Goal: Task Accomplishment & Management: Use online tool/utility

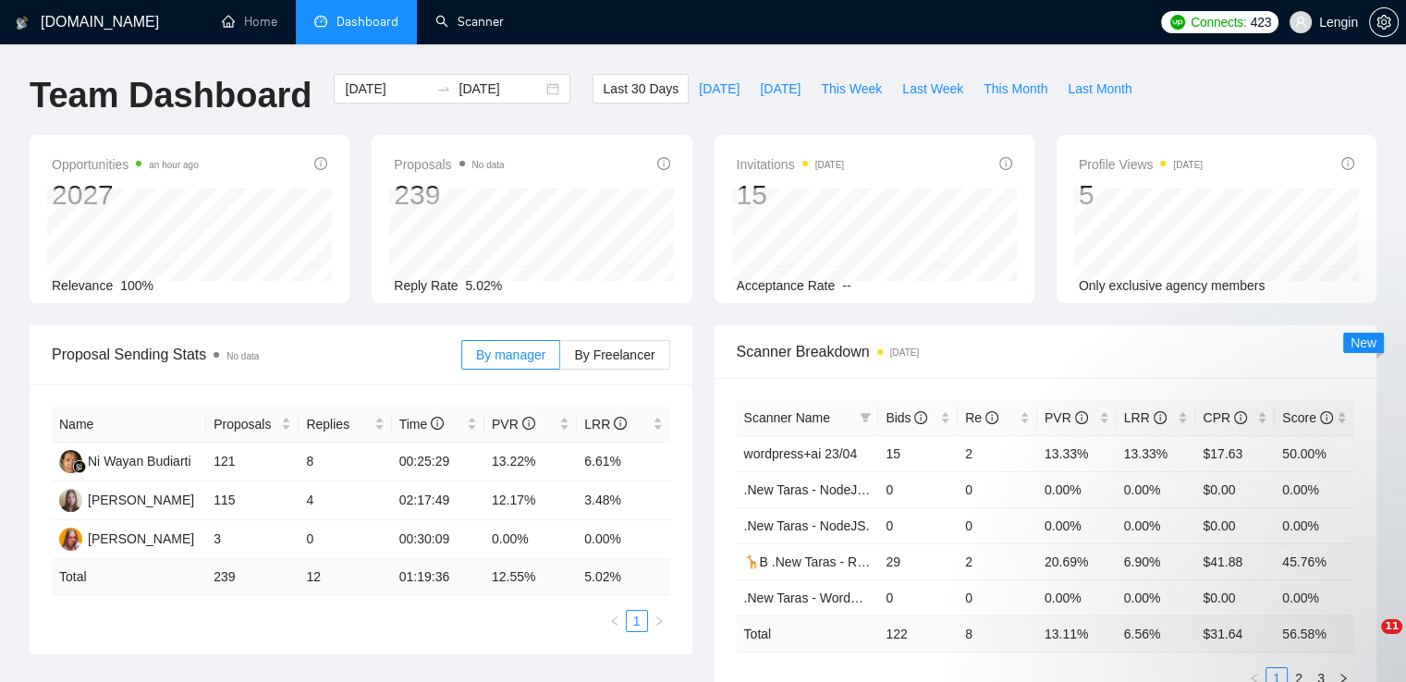
click at [474, 30] on link "Scanner" at bounding box center [469, 22] width 68 height 16
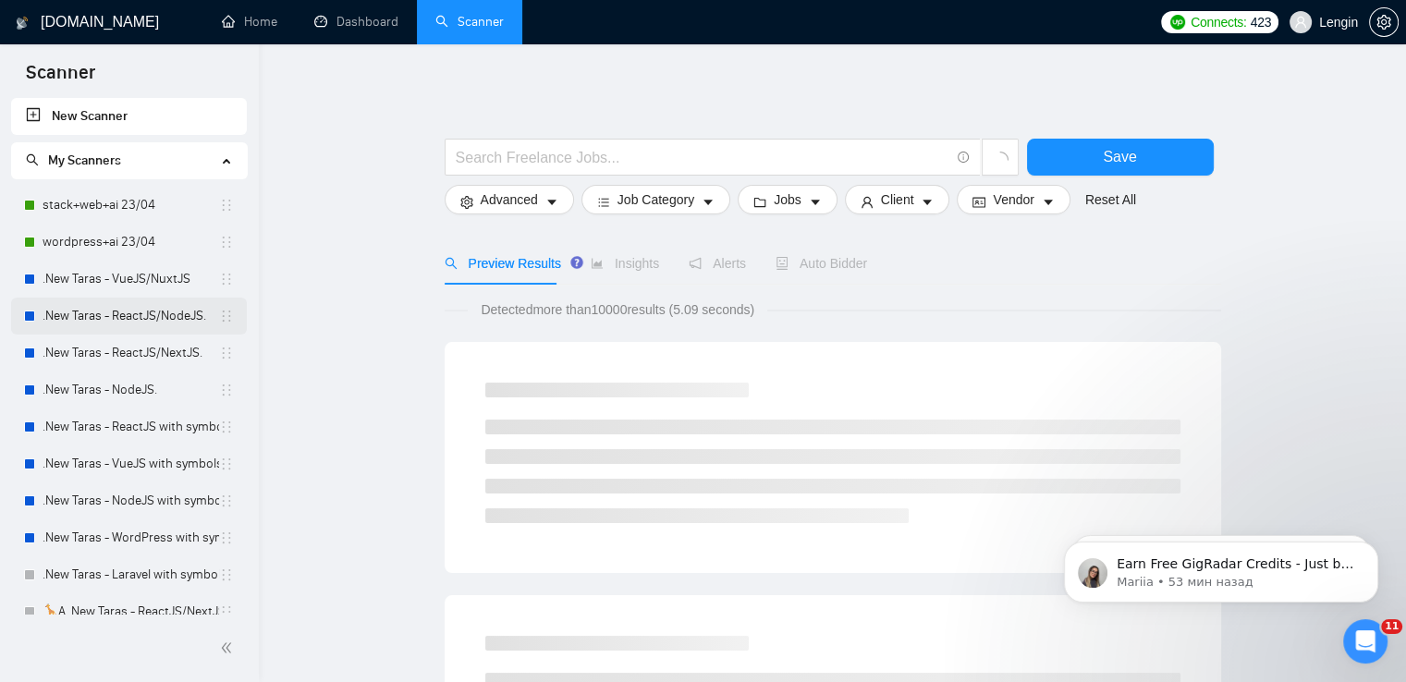
click at [180, 313] on link ".New Taras - ReactJS/NodeJS." at bounding box center [131, 316] width 177 height 37
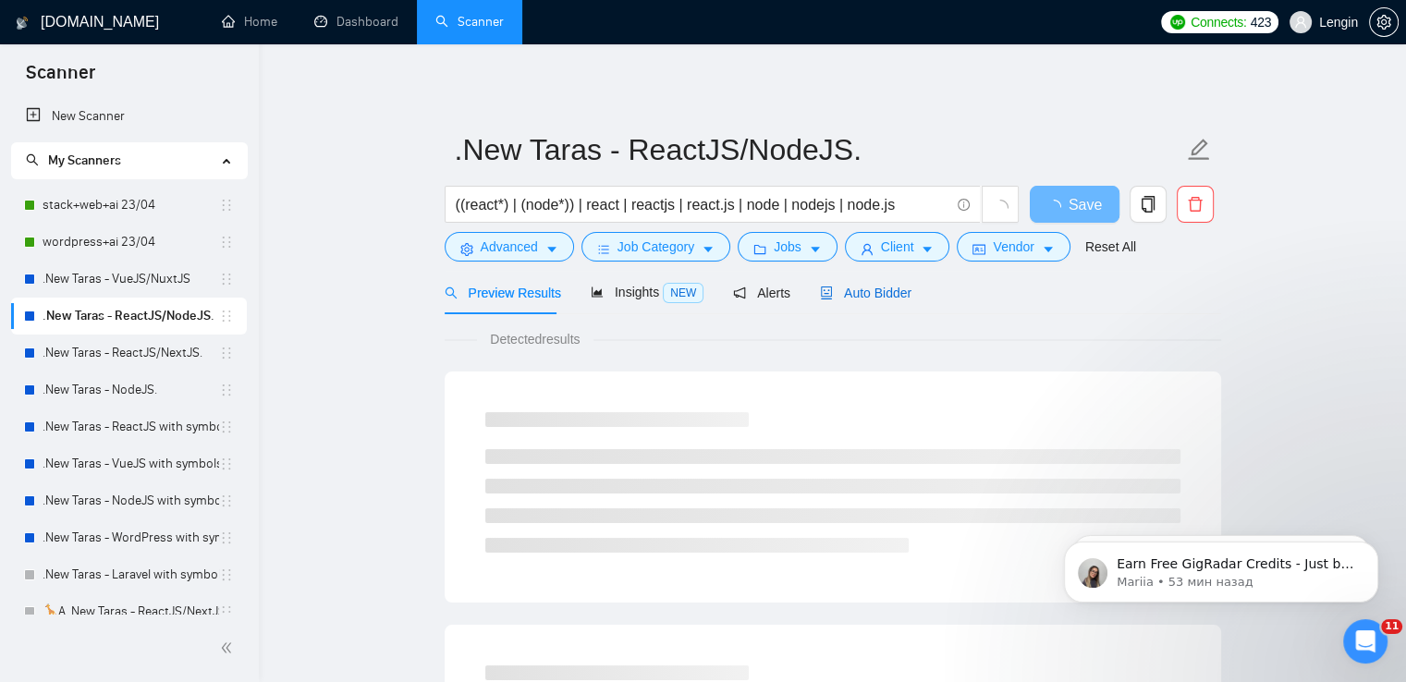
click at [844, 292] on span "Auto Bidder" at bounding box center [866, 293] width 92 height 15
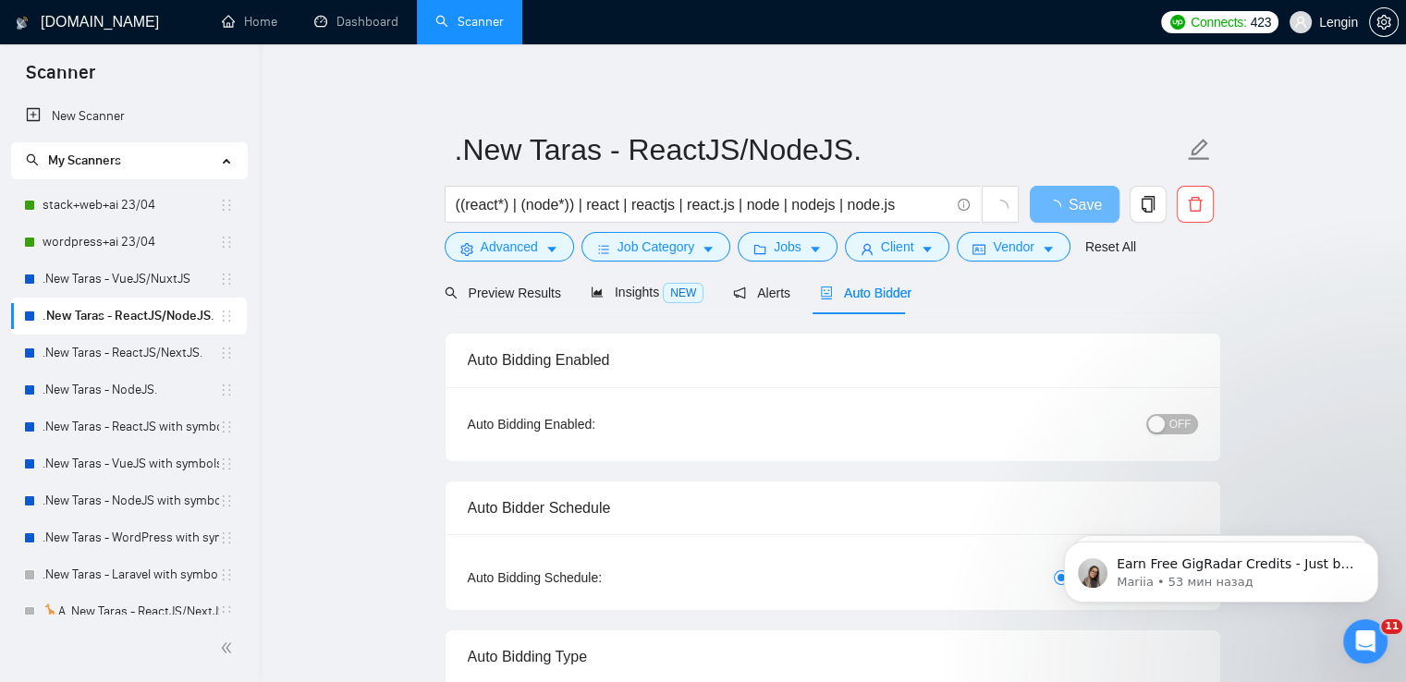
radio input "false"
radio input "true"
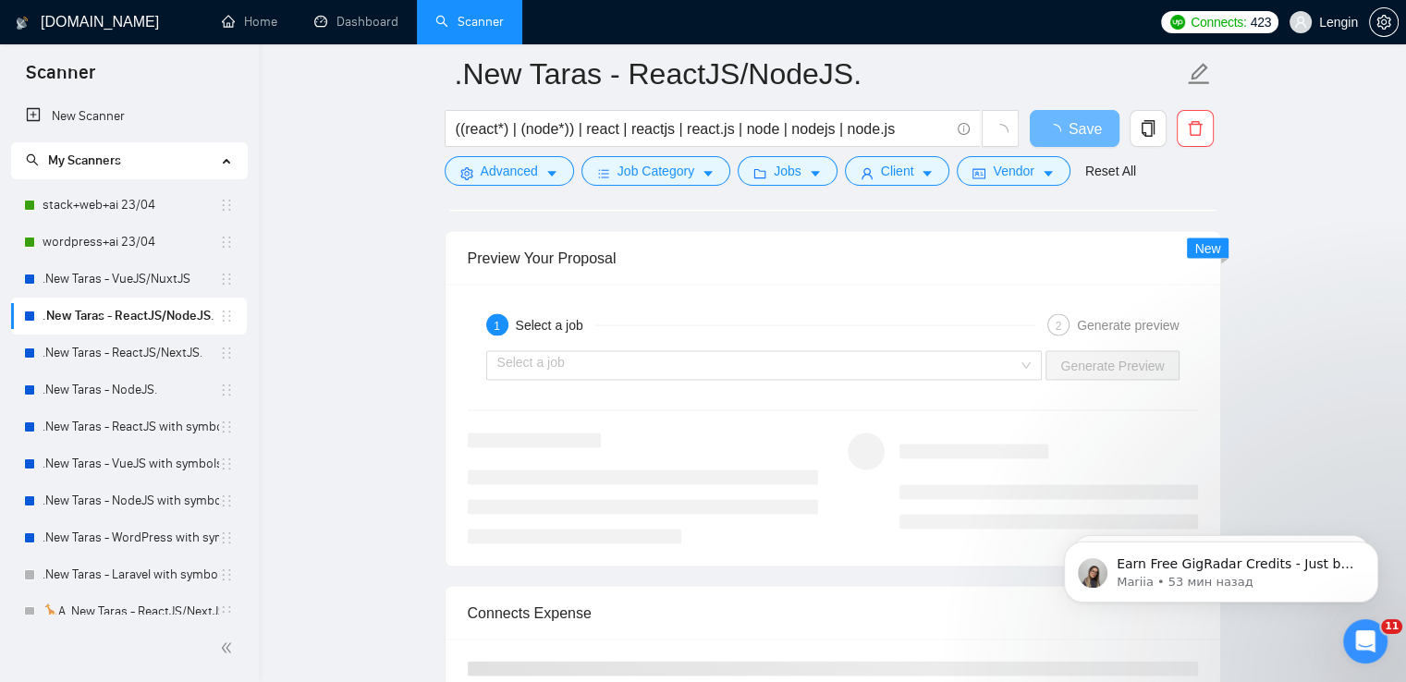
scroll to position [3730, 0]
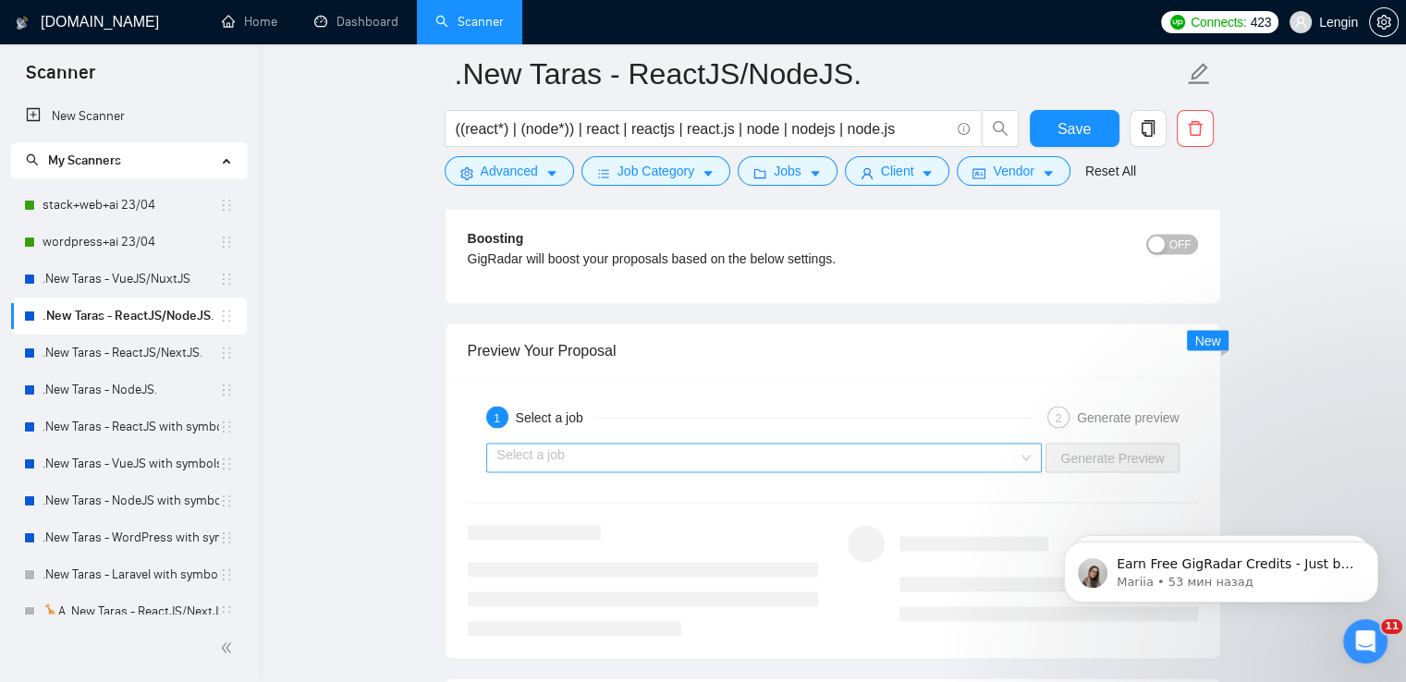
click at [1024, 452] on div "Select a job" at bounding box center [764, 459] width 557 height 30
click at [144, 265] on link ".New Taras - VueJS/NuxtJS" at bounding box center [131, 279] width 177 height 37
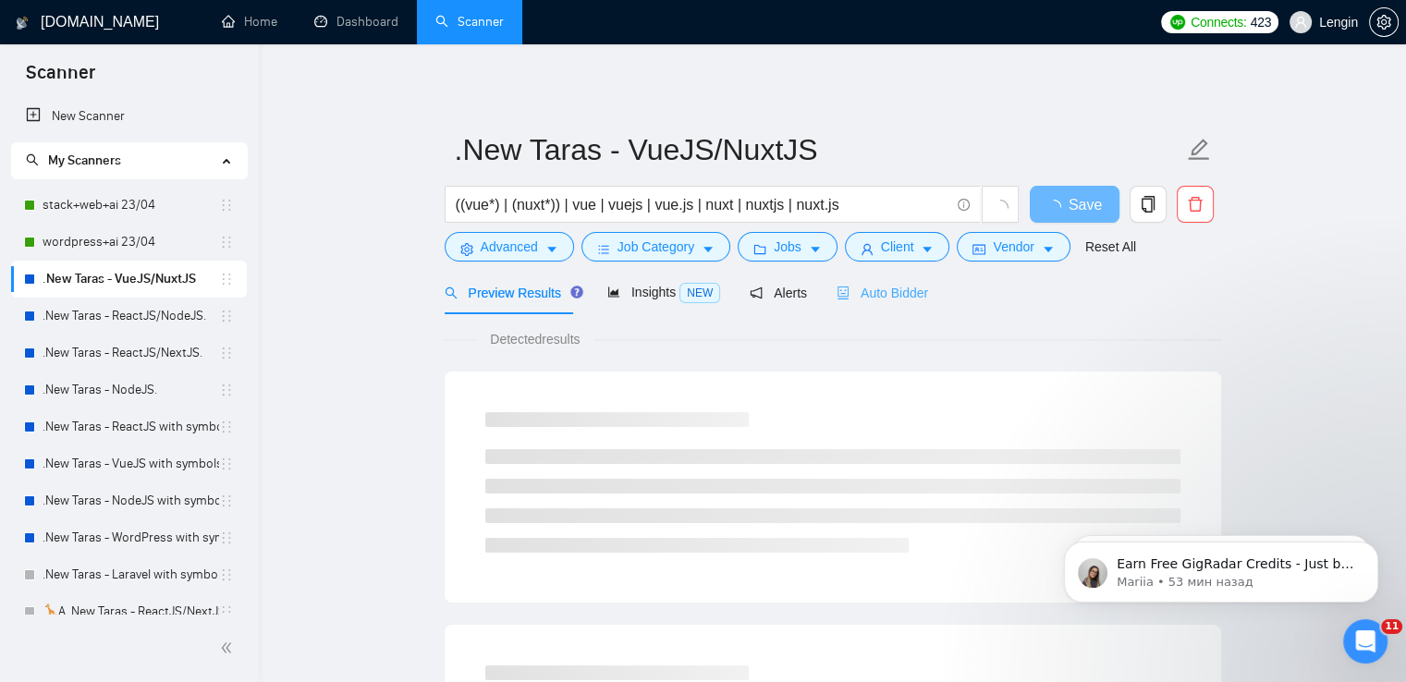
click at [884, 305] on div "Auto Bidder" at bounding box center [883, 292] width 92 height 43
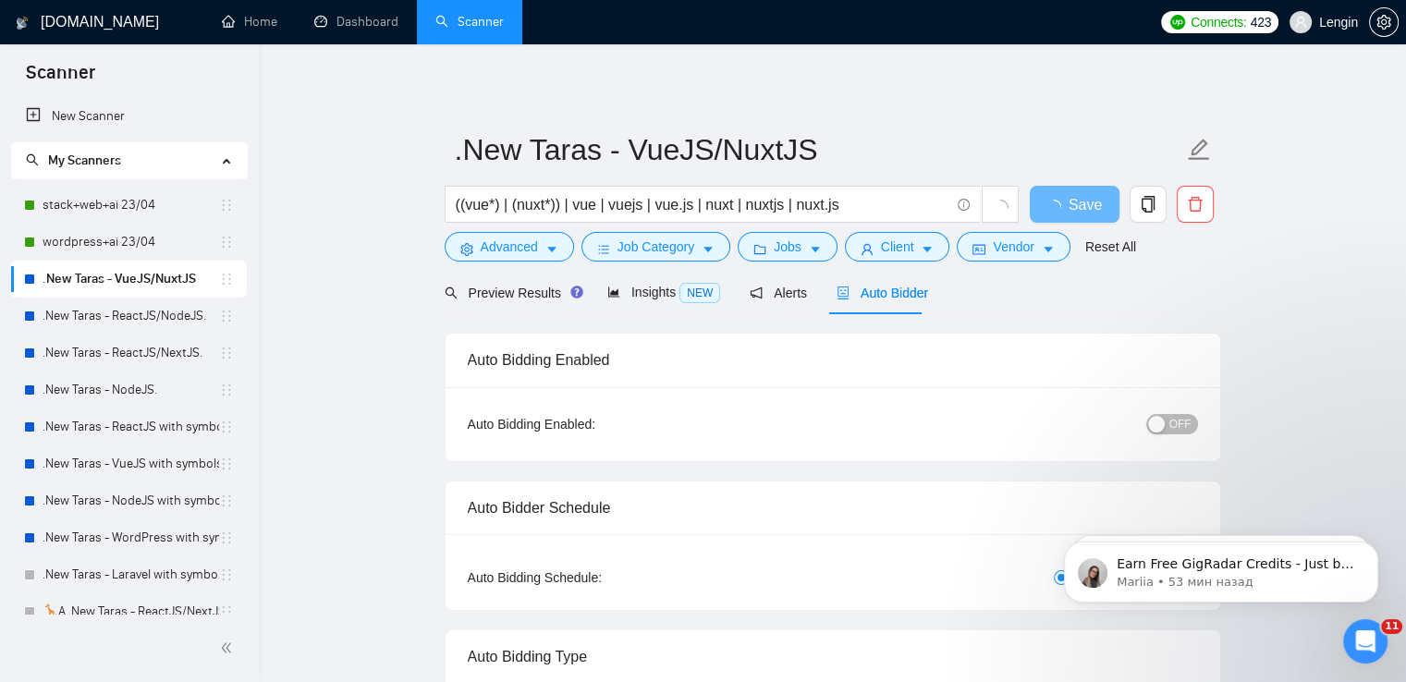
radio input "false"
radio input "true"
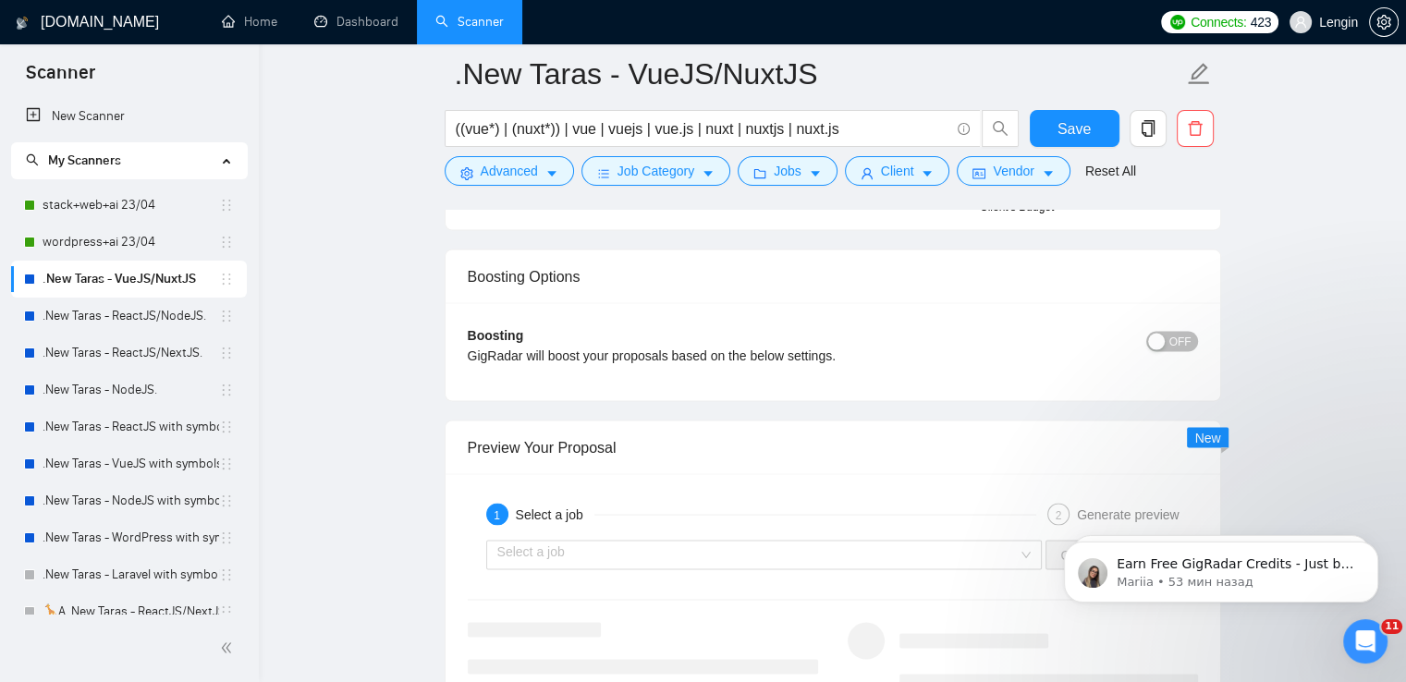
scroll to position [3741, 0]
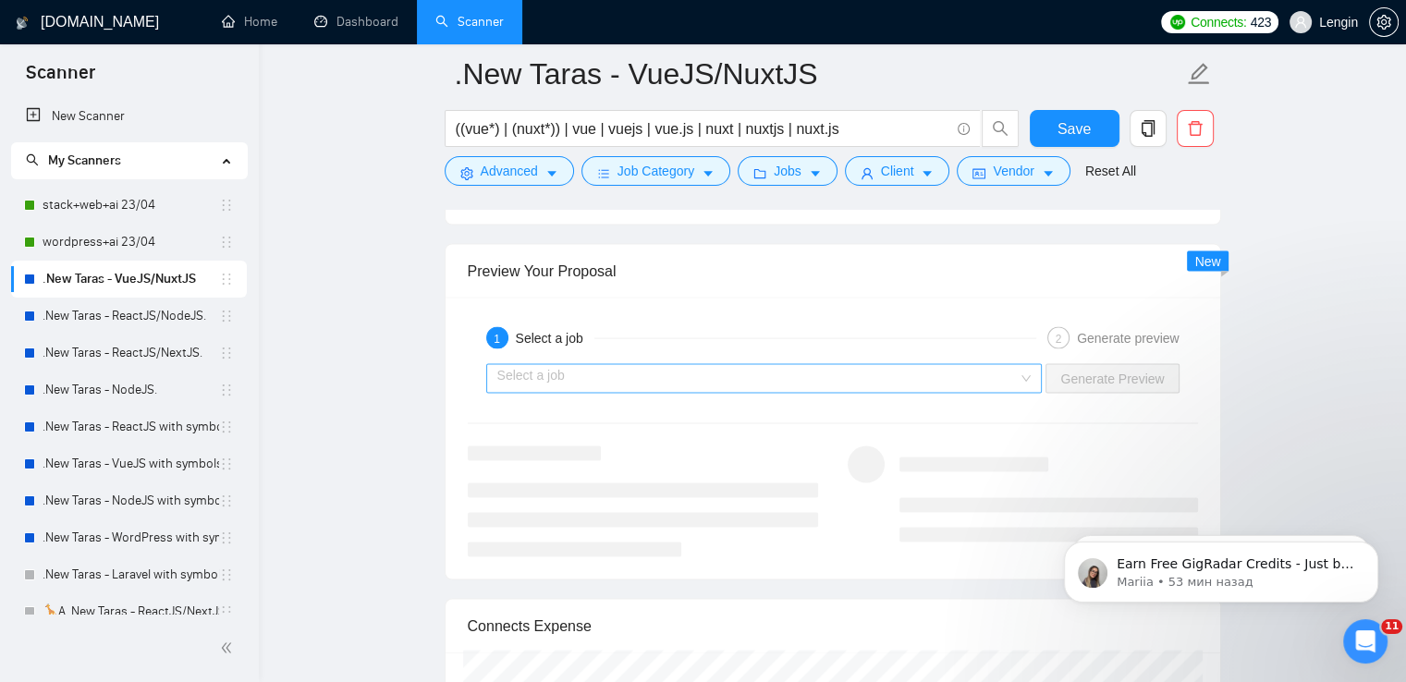
click at [1041, 374] on div "Select a job" at bounding box center [764, 379] width 557 height 30
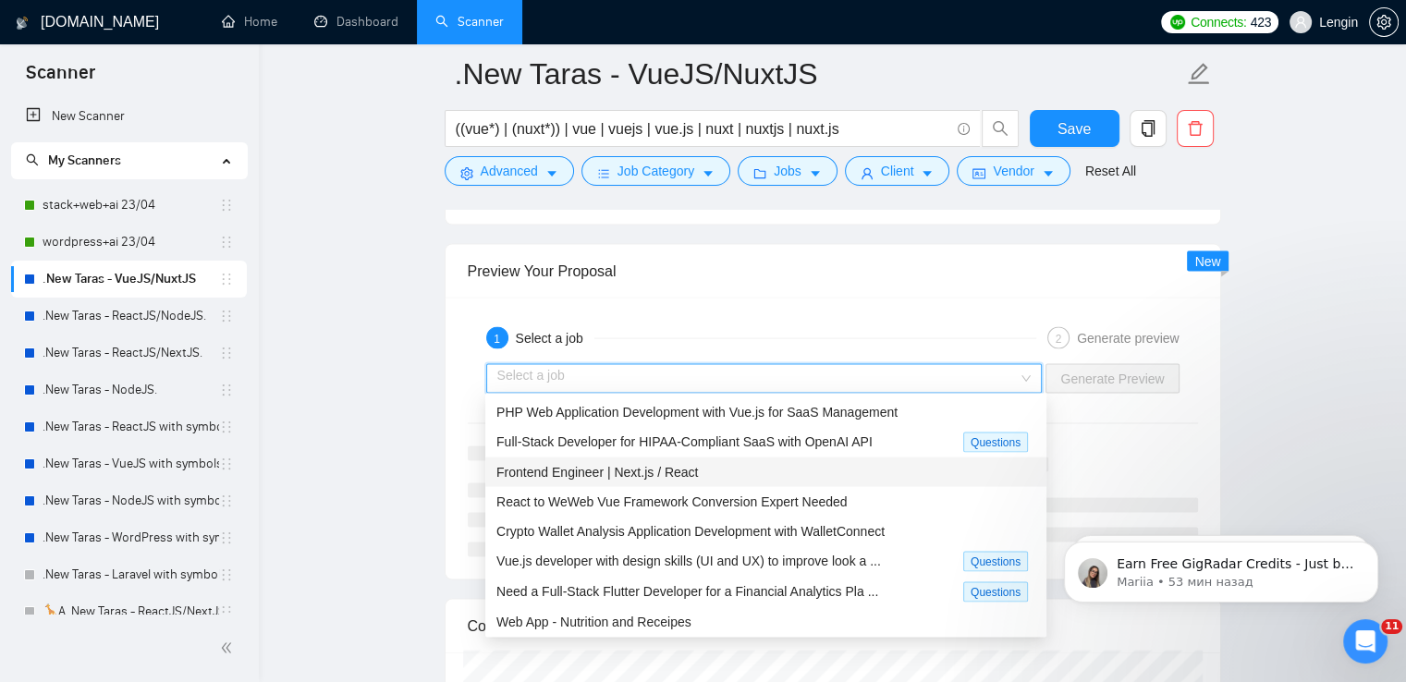
click at [681, 465] on span "Frontend Engineer | Next.js / React" at bounding box center [598, 472] width 202 height 15
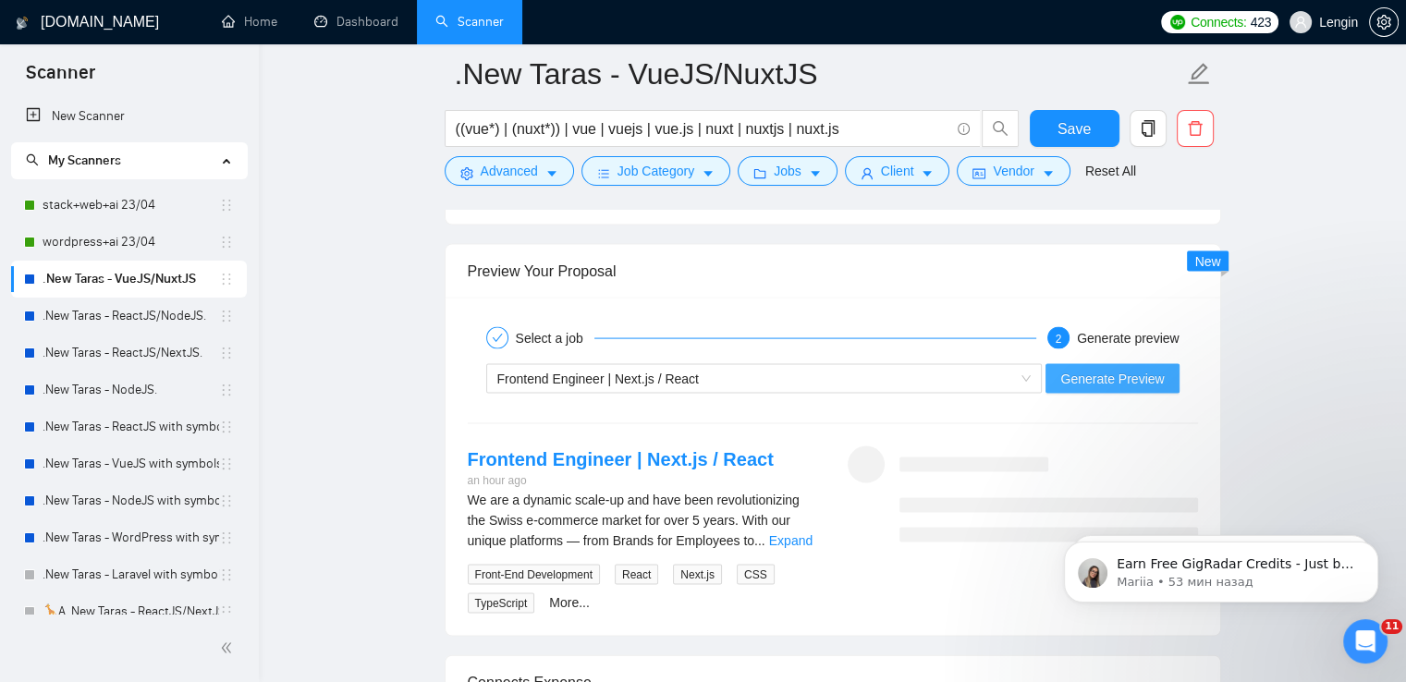
click at [1119, 373] on span "Generate Preview" at bounding box center [1113, 379] width 104 height 20
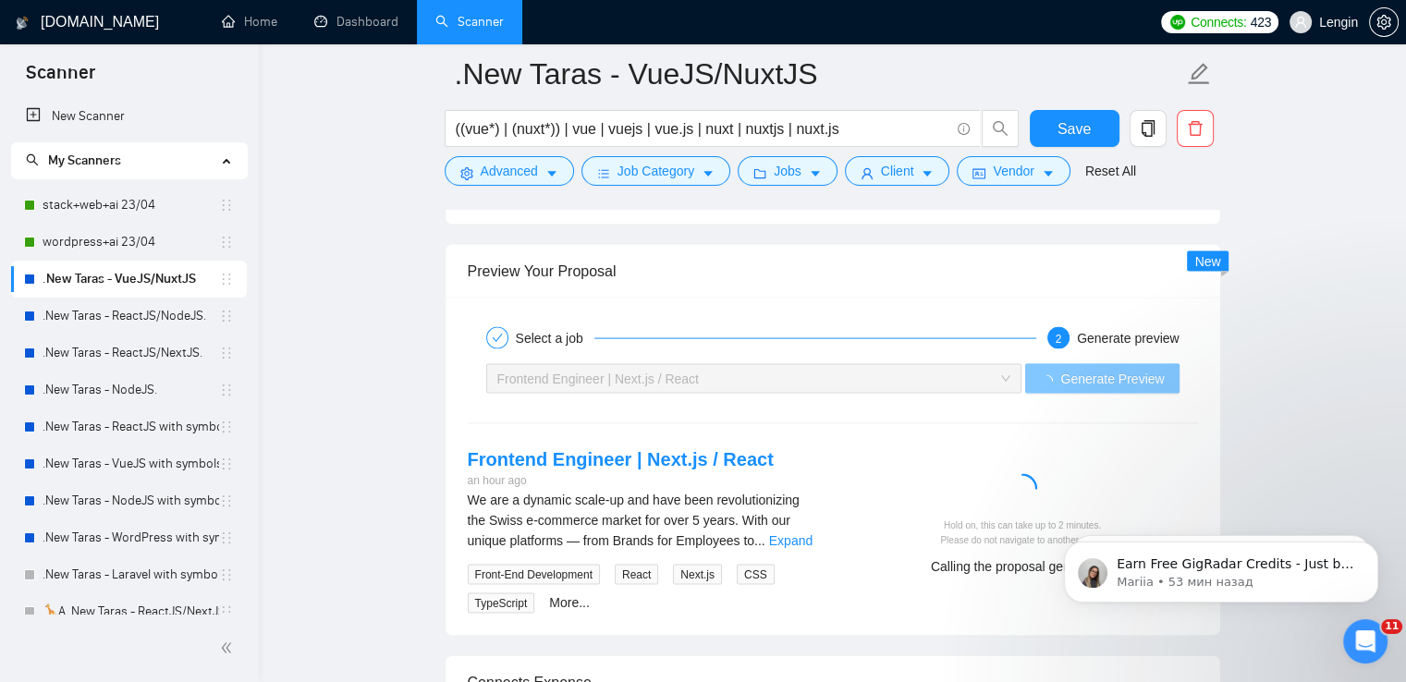
scroll to position [3863, 0]
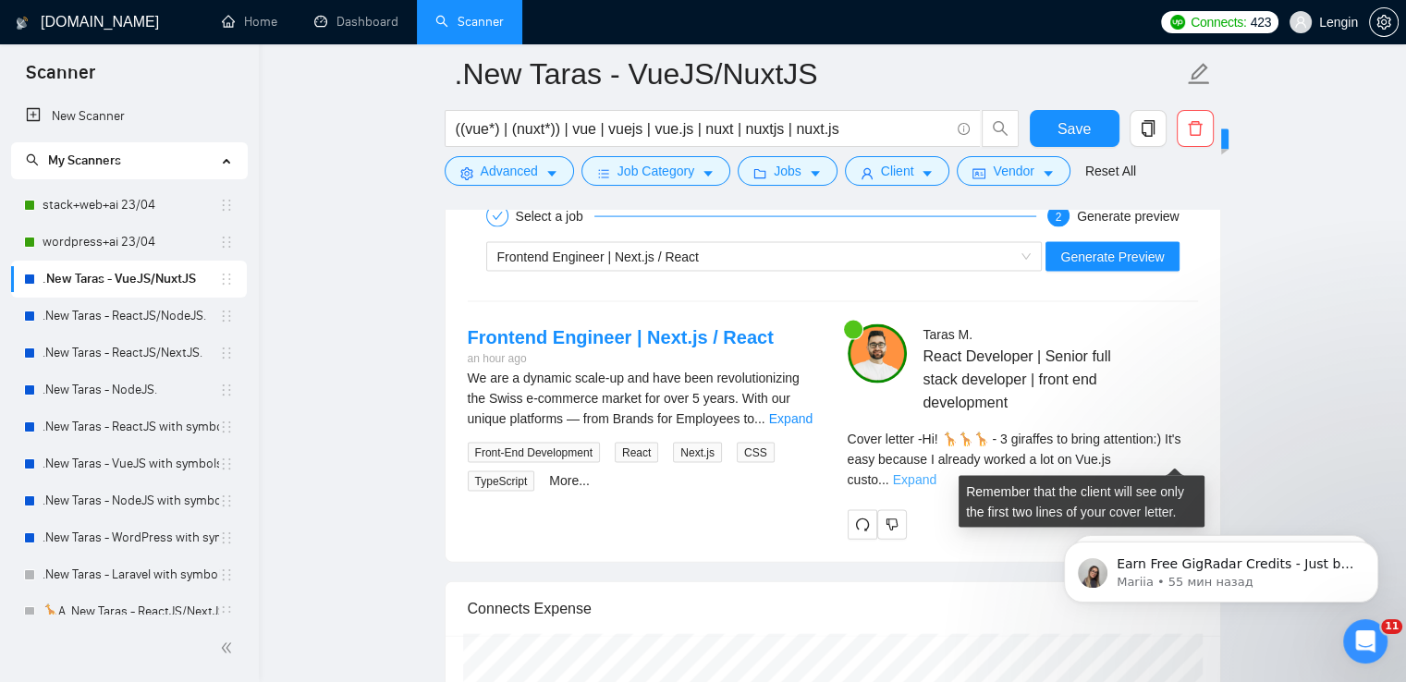
click at [937, 472] on link "Expand" at bounding box center [914, 479] width 43 height 15
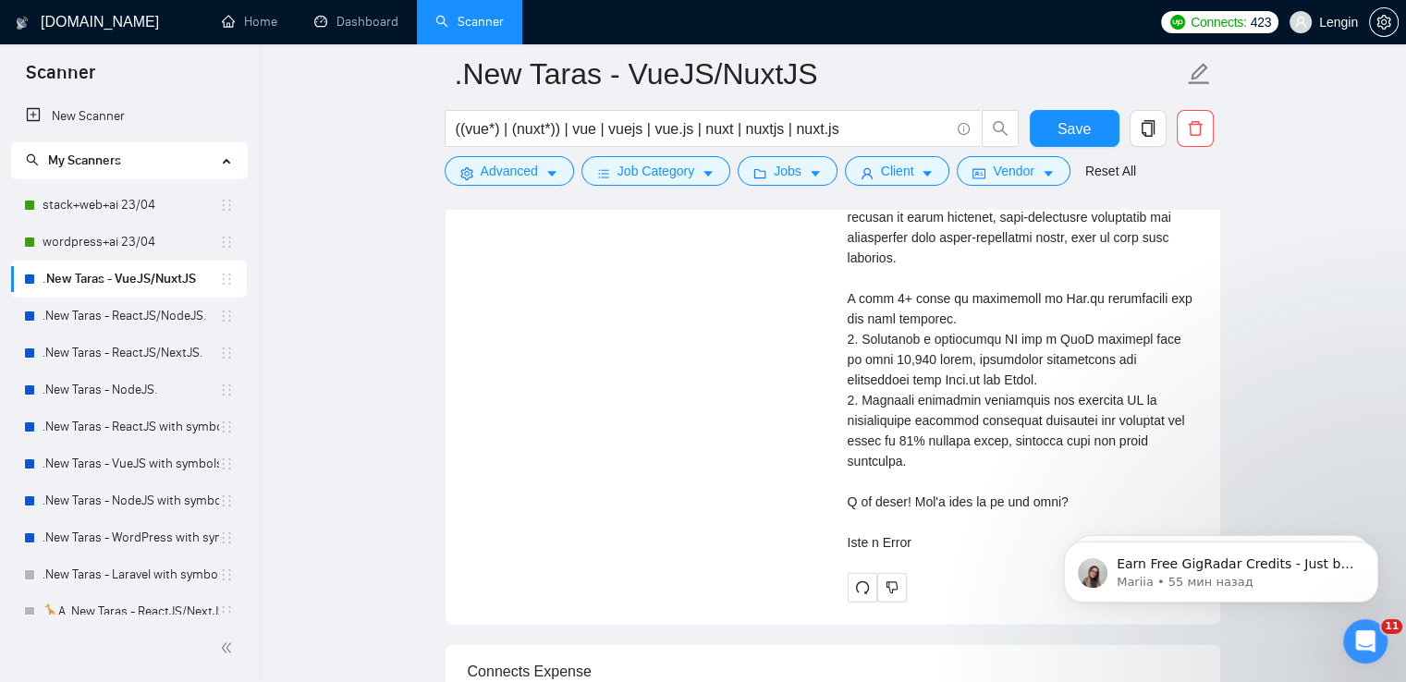
scroll to position [4407, 0]
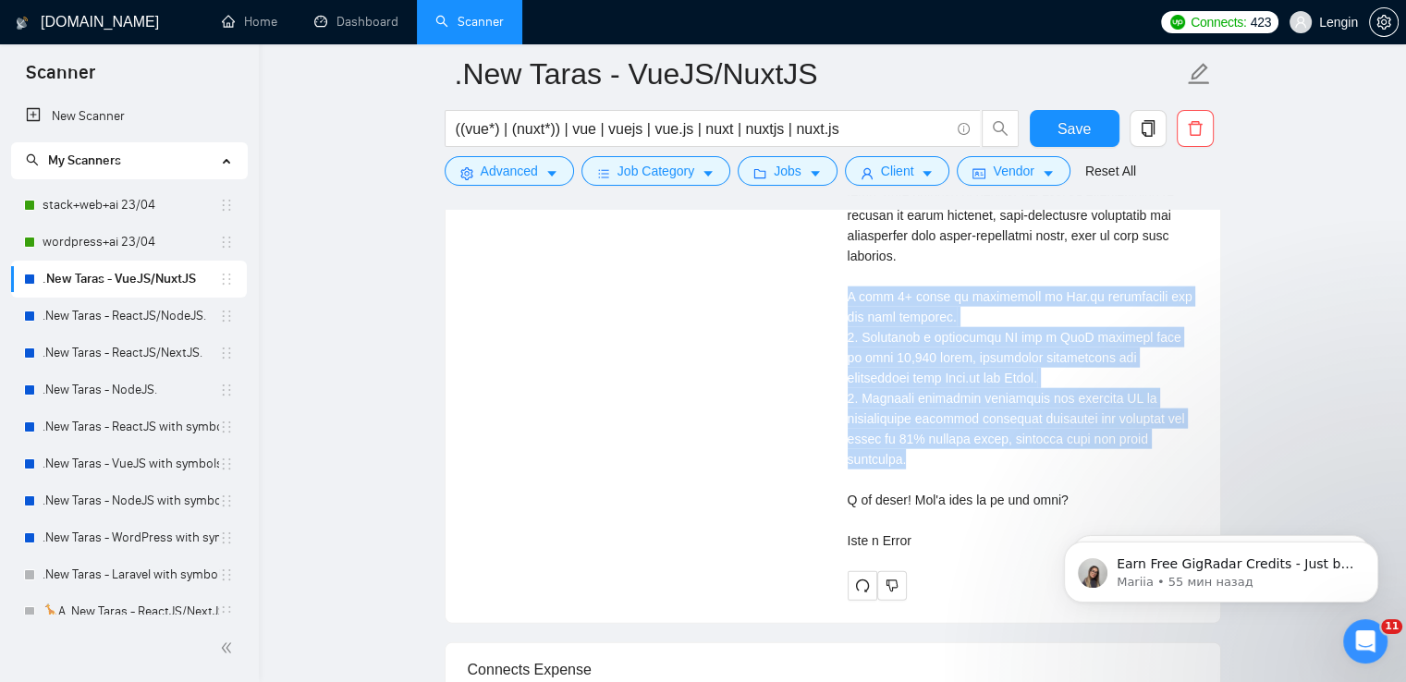
drag, startPoint x: 924, startPoint y: 452, endPoint x: 841, endPoint y: 292, distance: 179.9
click at [841, 292] on div "[PERSON_NAME] React Developer | Senior full stack developer | front end develop…" at bounding box center [1023, 191] width 380 height 820
copy div "ve 8+ years of experience in Vue.js development and web apps creation. 1. Deliv…"
